Goal: Information Seeking & Learning: Learn about a topic

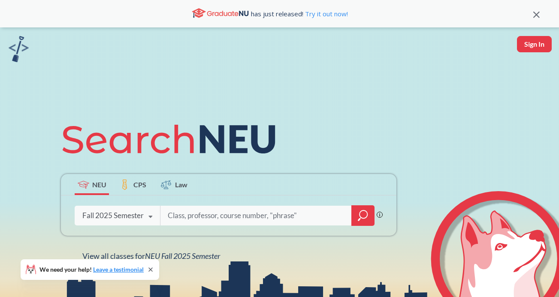
click at [361, 221] on icon "magnifying glass" at bounding box center [363, 216] width 10 height 12
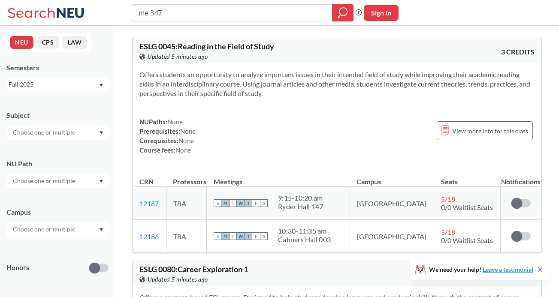
type input "me 3475"
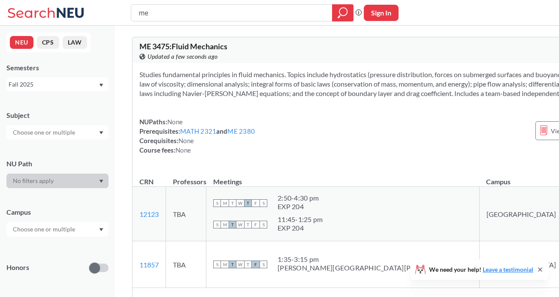
type input "m"
type input "eece 2210"
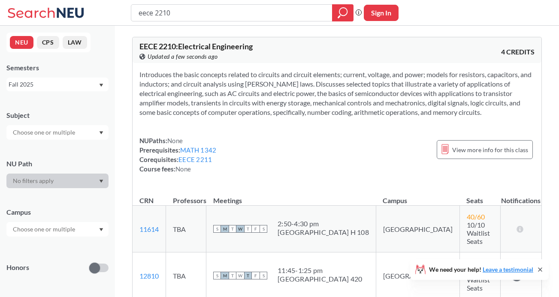
drag, startPoint x: 181, startPoint y: 14, endPoint x: 129, endPoint y: 14, distance: 52.7
click at [129, 14] on div "eece 2210 Phrase search guarantees the exact search appears in the results. Ex.…" at bounding box center [279, 13] width 559 height 26
type input "me4505"
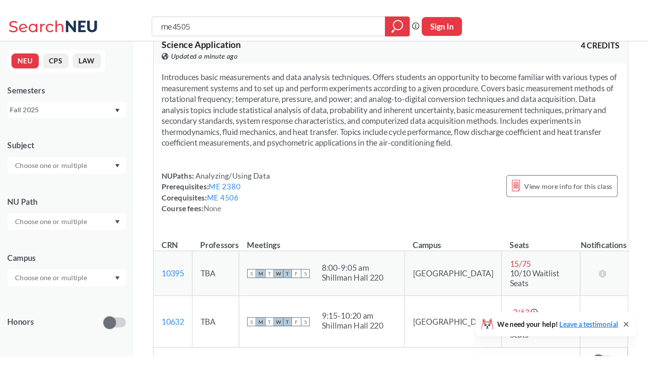
scroll to position [0, 0]
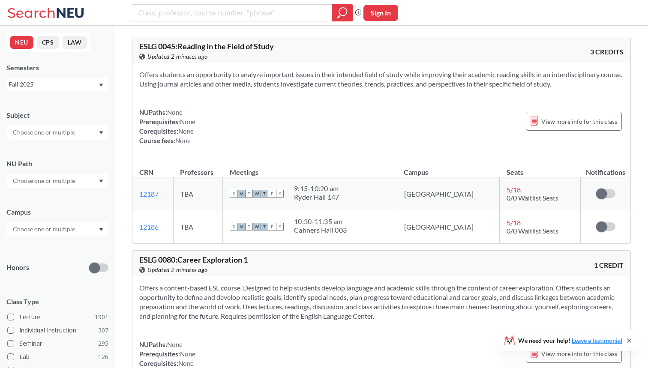
click at [83, 132] on div at bounding box center [57, 132] width 102 height 15
click at [72, 99] on div "NEU CPS LAW Semesters Fall 2025 Subject CS ( 115 ) Computer Science NRSG ( 77 )…" at bounding box center [57, 197] width 115 height 343
click at [72, 181] on input "text" at bounding box center [45, 181] width 72 height 10
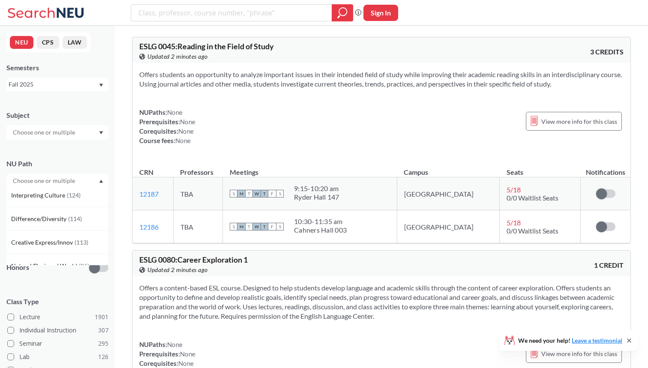
scroll to position [52, 0]
click at [68, 221] on span "( 114 )" at bounding box center [75, 218] width 14 height 7
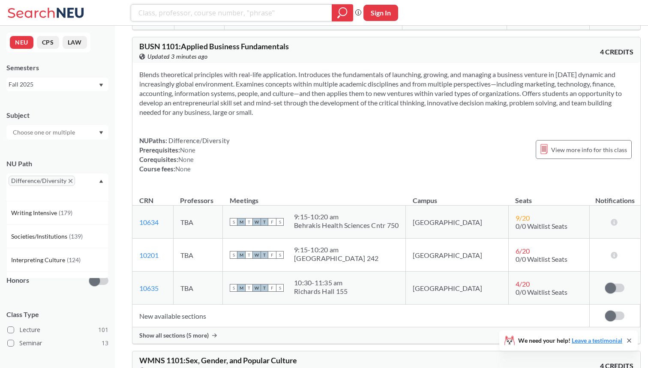
scroll to position [897, 0]
click at [104, 178] on div "Difference/Diversity" at bounding box center [57, 187] width 102 height 27
click at [84, 81] on div "Fall 2025" at bounding box center [54, 84] width 90 height 9
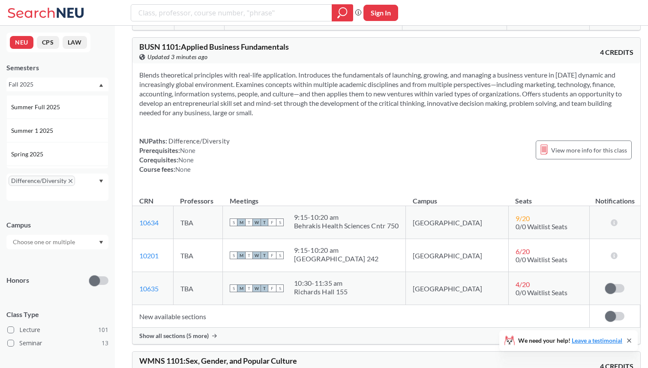
scroll to position [49, 0]
click at [70, 149] on div "Spring 2025" at bounding box center [59, 148] width 97 height 9
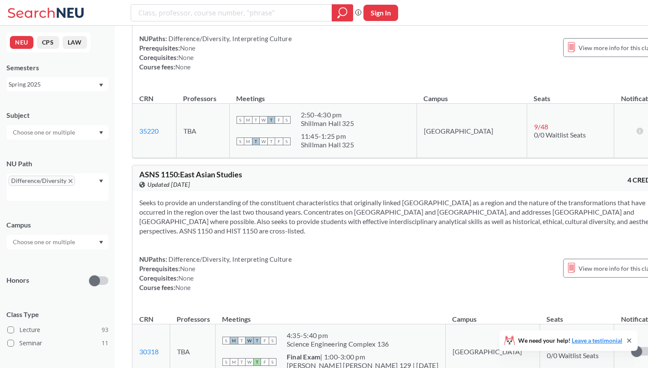
scroll to position [3540, 0]
